Goal: Find specific page/section

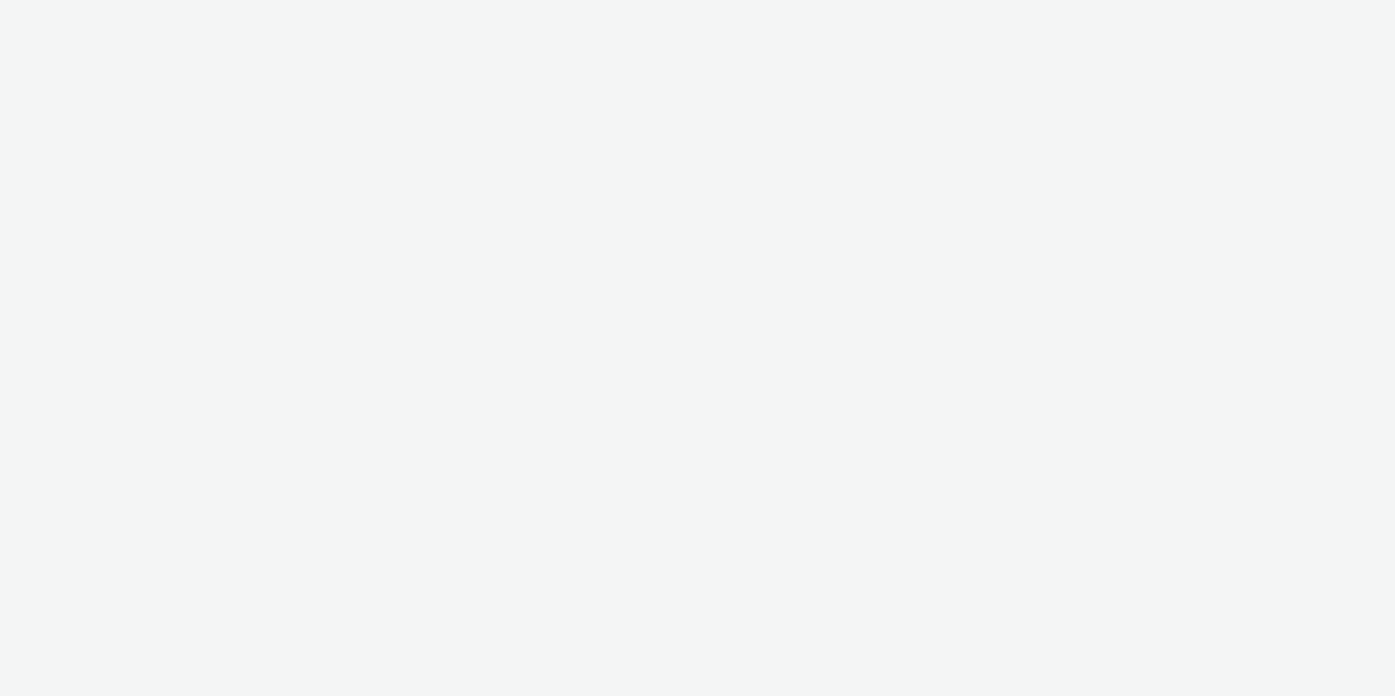
select select "d57a0b46-ef33-4938-977b-e6d07593e41f"
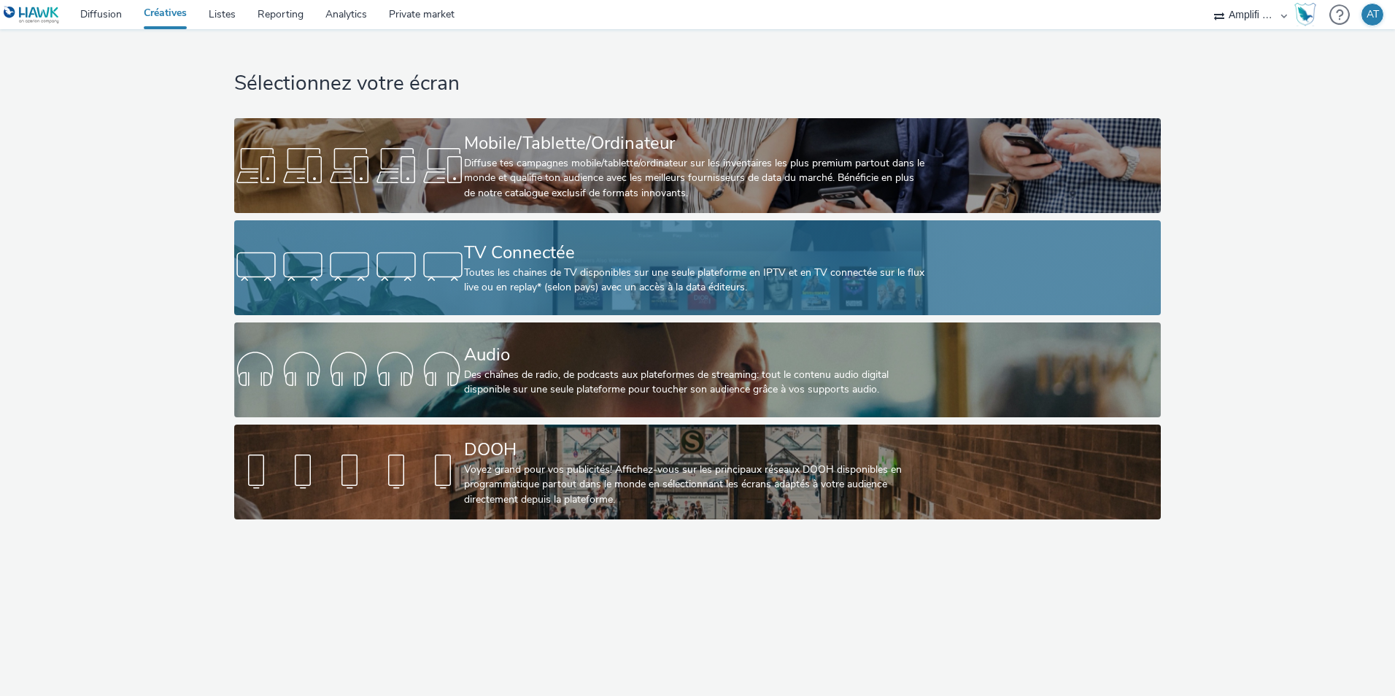
click at [498, 223] on div "TV Connectée Toutes les chaines de TV disponibles sur une seule plateforme en I…" at bounding box center [694, 267] width 460 height 95
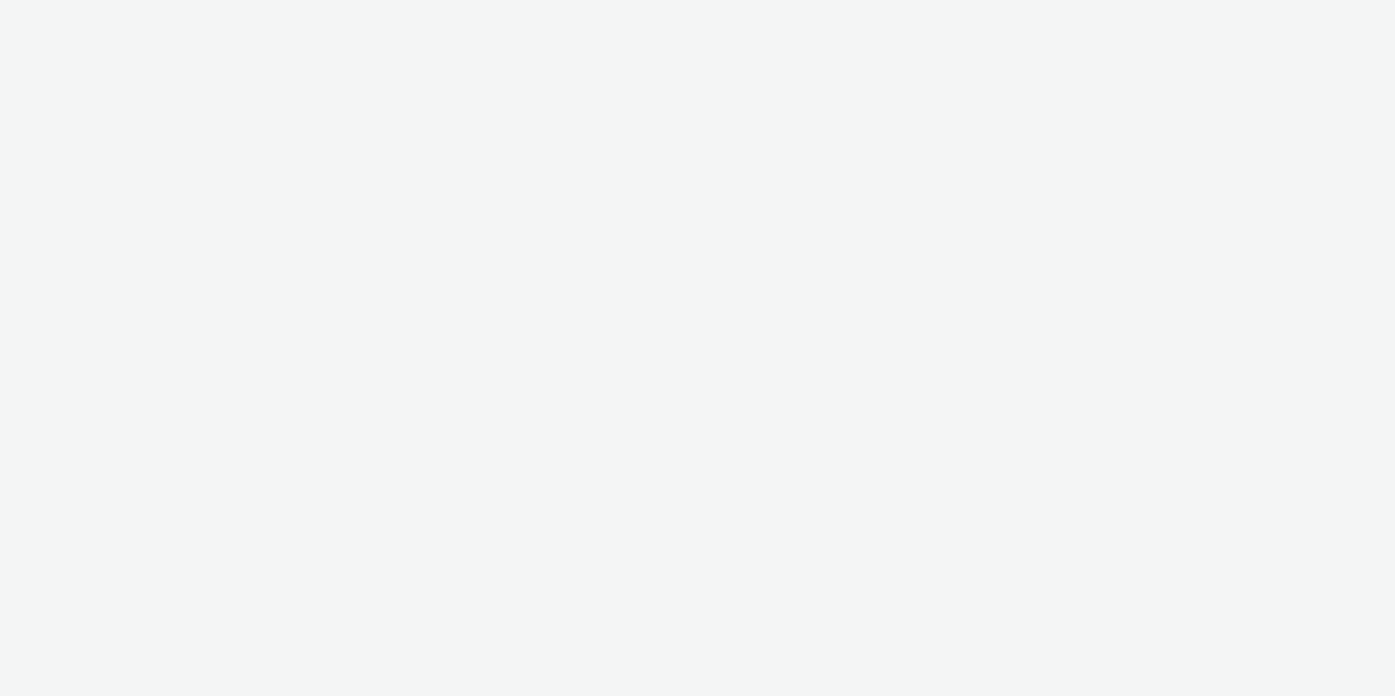
select select "d57a0b46-ef33-4938-977b-e6d07593e41f"
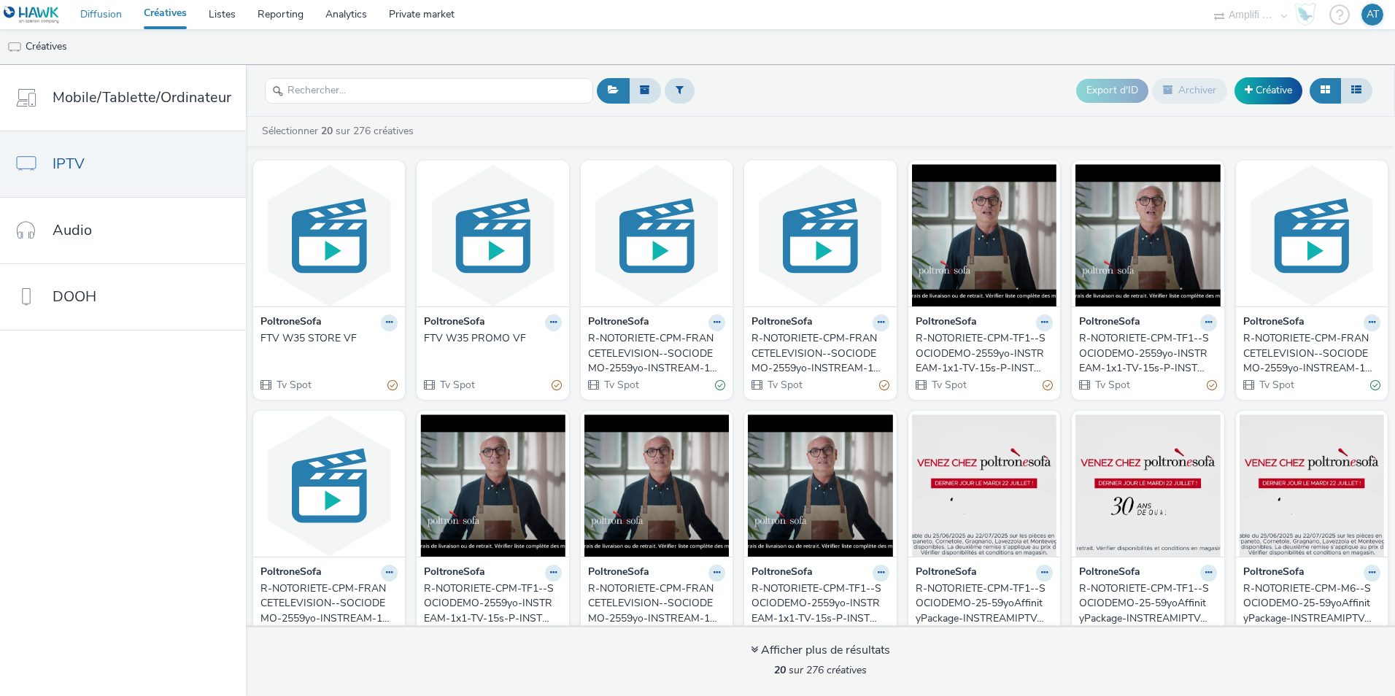
click at [103, 9] on link "Diffusion" at bounding box center [100, 14] width 63 height 29
